Goal: Information Seeking & Learning: Learn about a topic

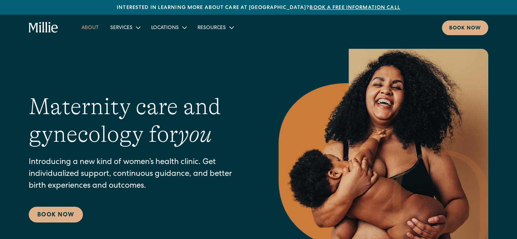
click at [89, 30] on link "About" at bounding box center [90, 28] width 29 height 12
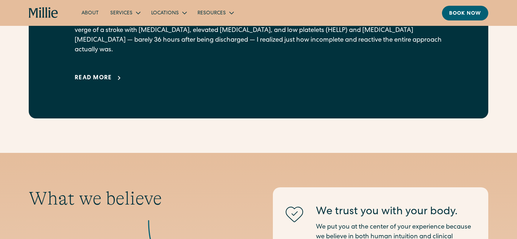
scroll to position [603, 0]
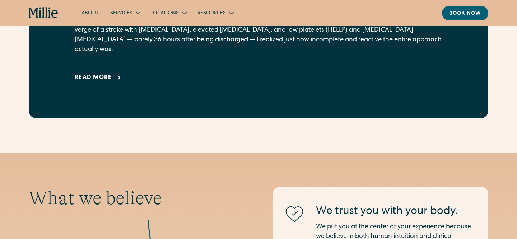
click at [91, 74] on div "Read more" at bounding box center [93, 78] width 37 height 9
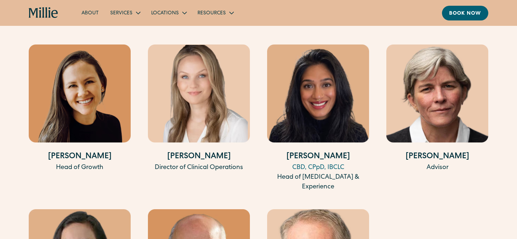
scroll to position [2260, 0]
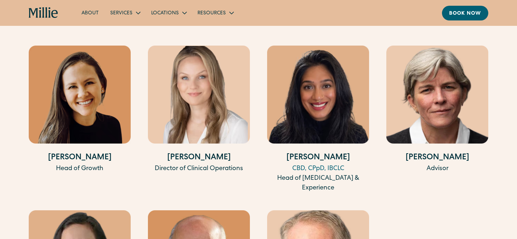
click at [38, 13] on icon "home" at bounding box center [44, 12] width 30 height 11
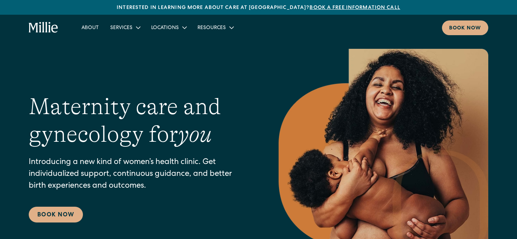
click at [20, 92] on div "Maternity care and gynecology for you Introducing a new kind of women’s health …" at bounding box center [258, 158] width 517 height 218
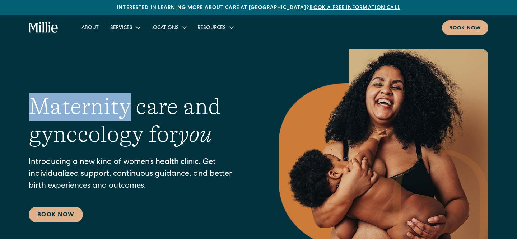
click at [20, 92] on div "Maternity care and gynecology for you Introducing a new kind of women’s health …" at bounding box center [258, 158] width 517 height 218
click at [123, 55] on div "Maternity care and gynecology for you Introducing a new kind of women’s health …" at bounding box center [259, 158] width 460 height 218
